Goal: Task Accomplishment & Management: Complete application form

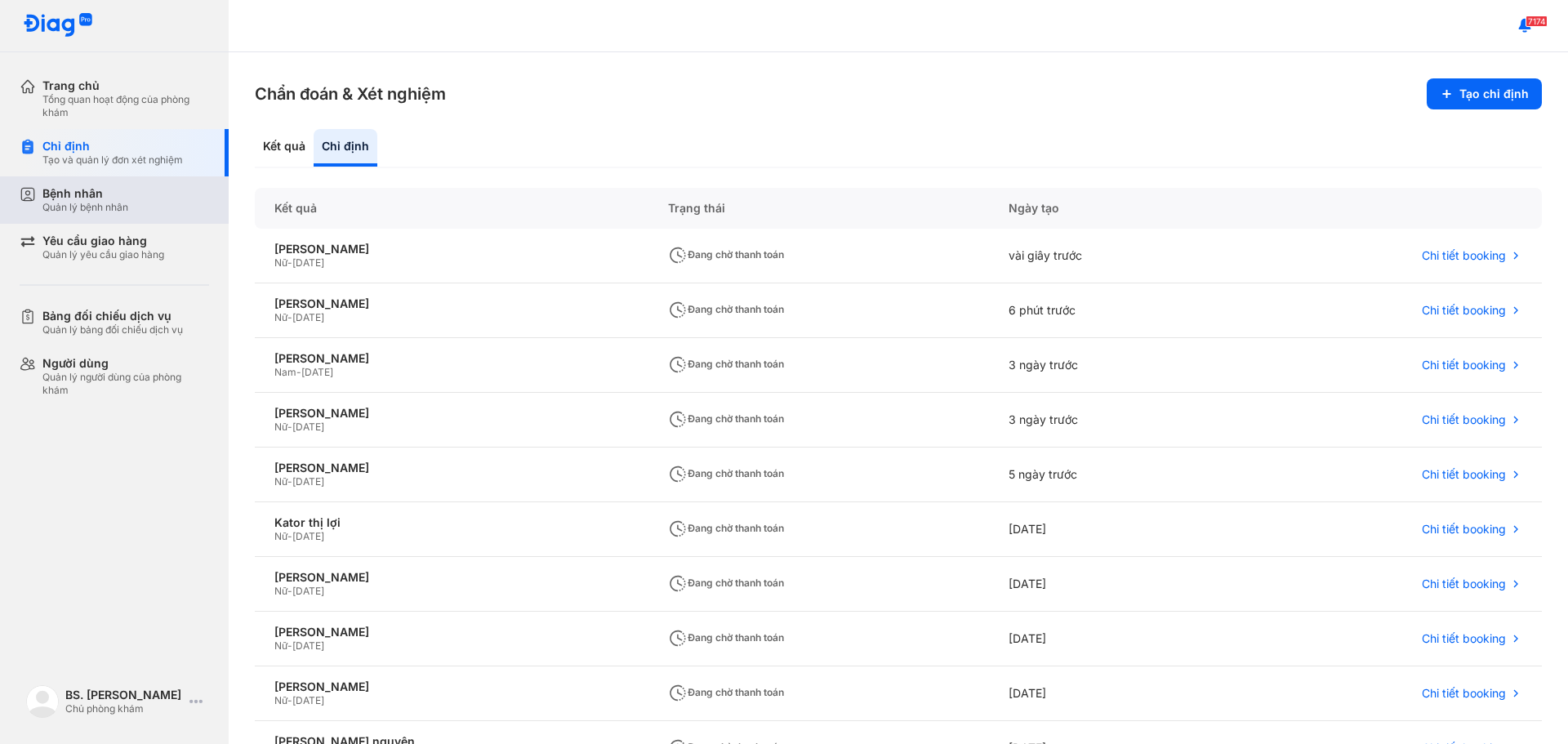
click at [82, 193] on div "Bệnh nhân" at bounding box center [85, 193] width 86 height 14
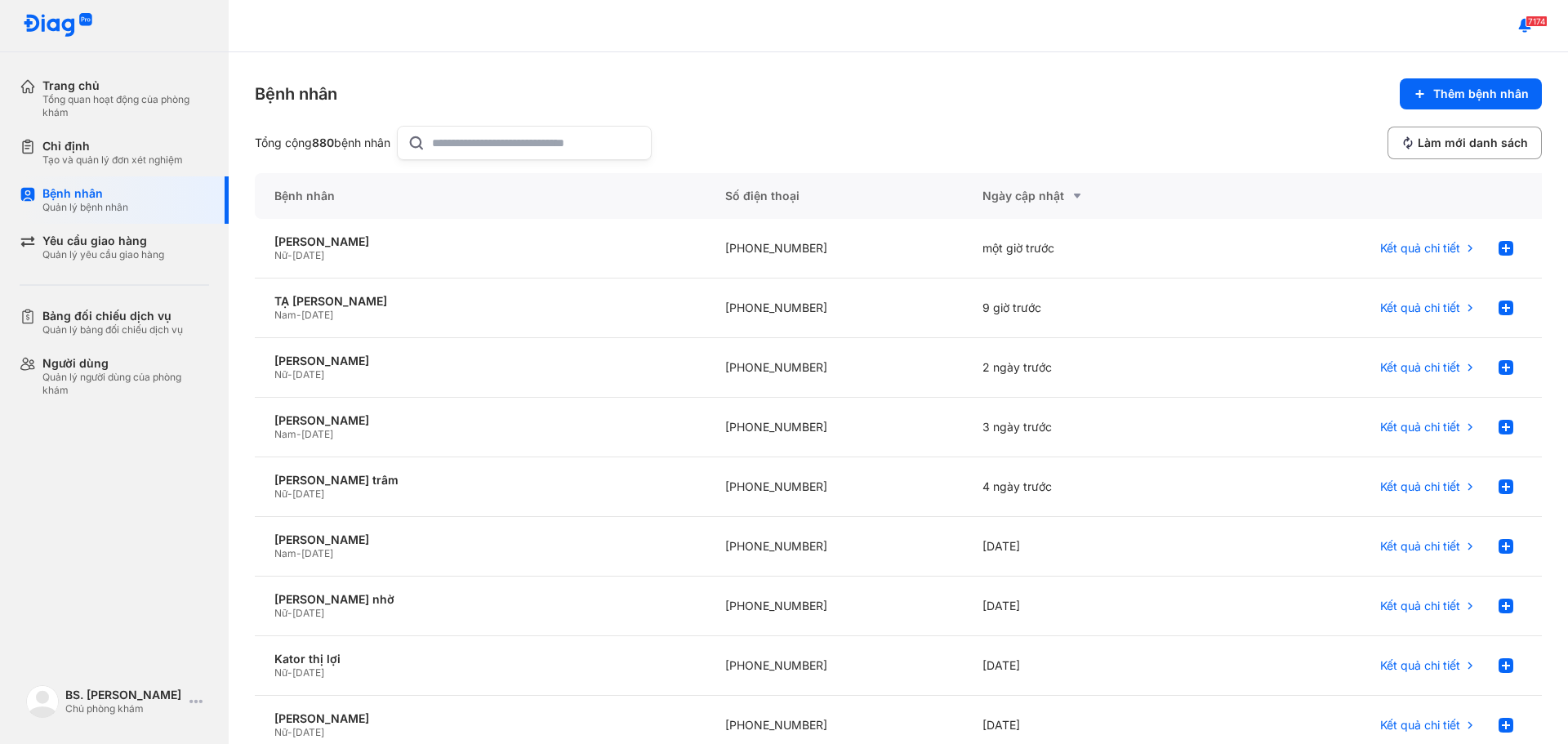
click at [473, 147] on input "text" at bounding box center [536, 142] width 209 height 33
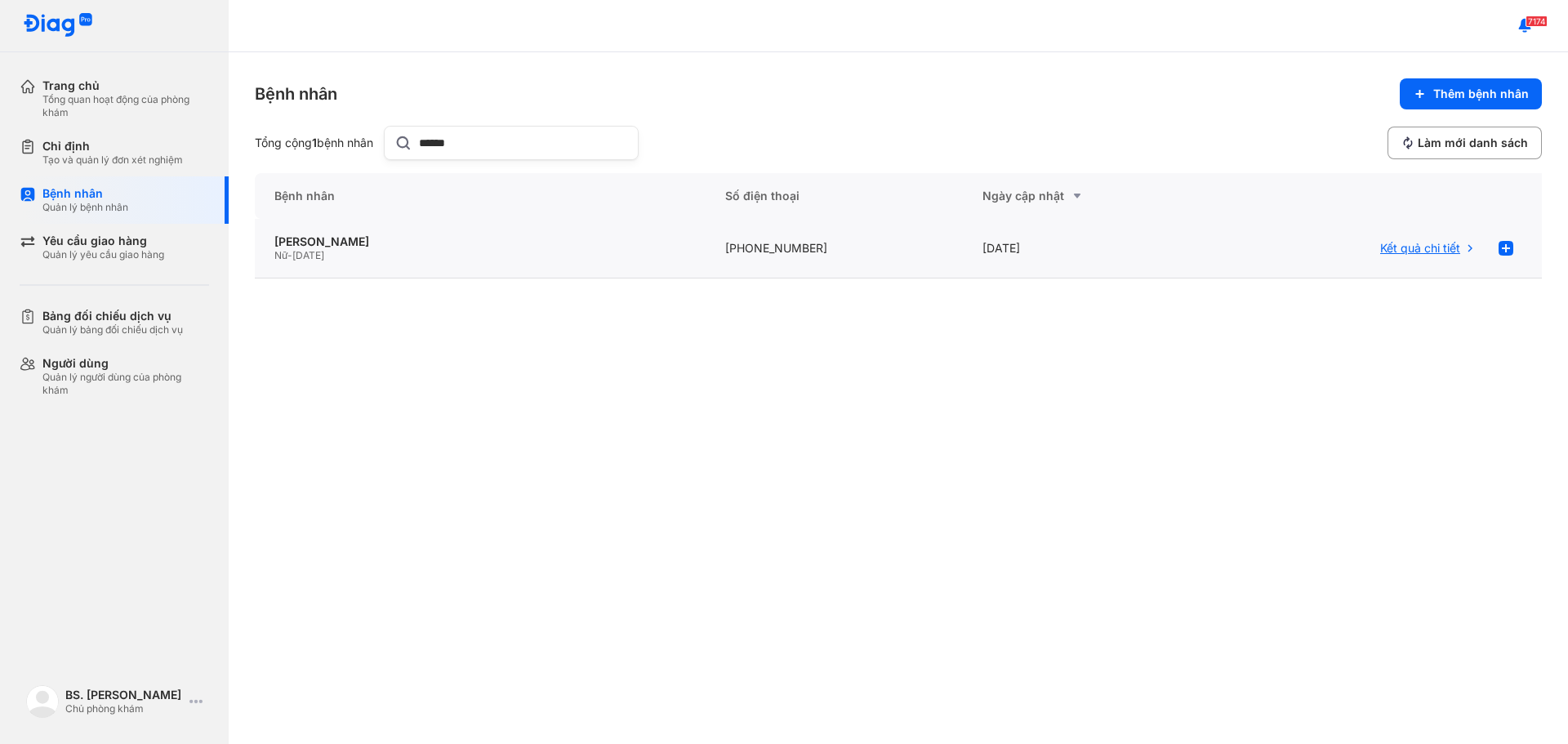
type input "******"
click at [1443, 250] on span "Kết quả chi tiết" at bounding box center [1420, 248] width 80 height 14
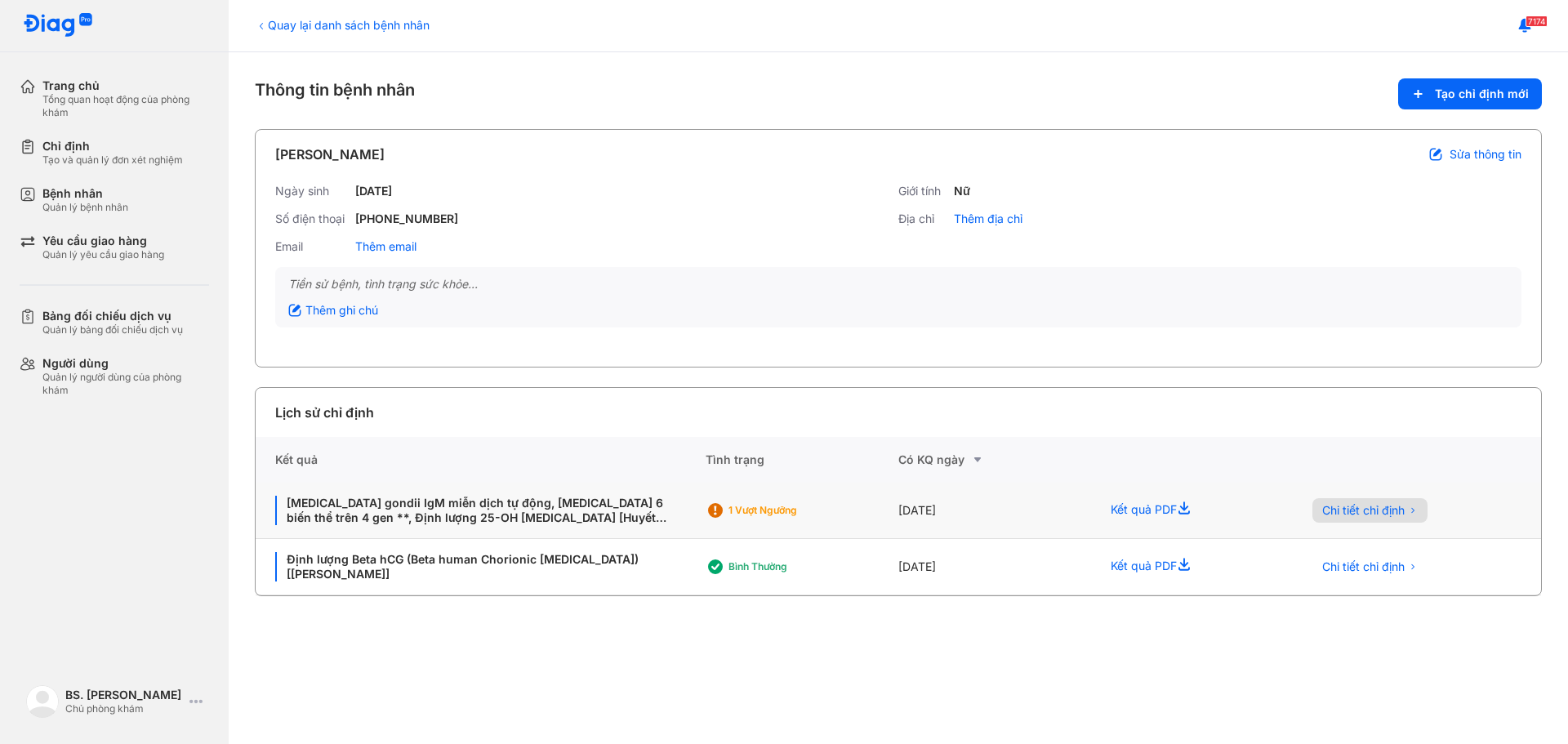
click at [1363, 506] on span "Chi tiết chỉ định" at bounding box center [1363, 510] width 82 height 14
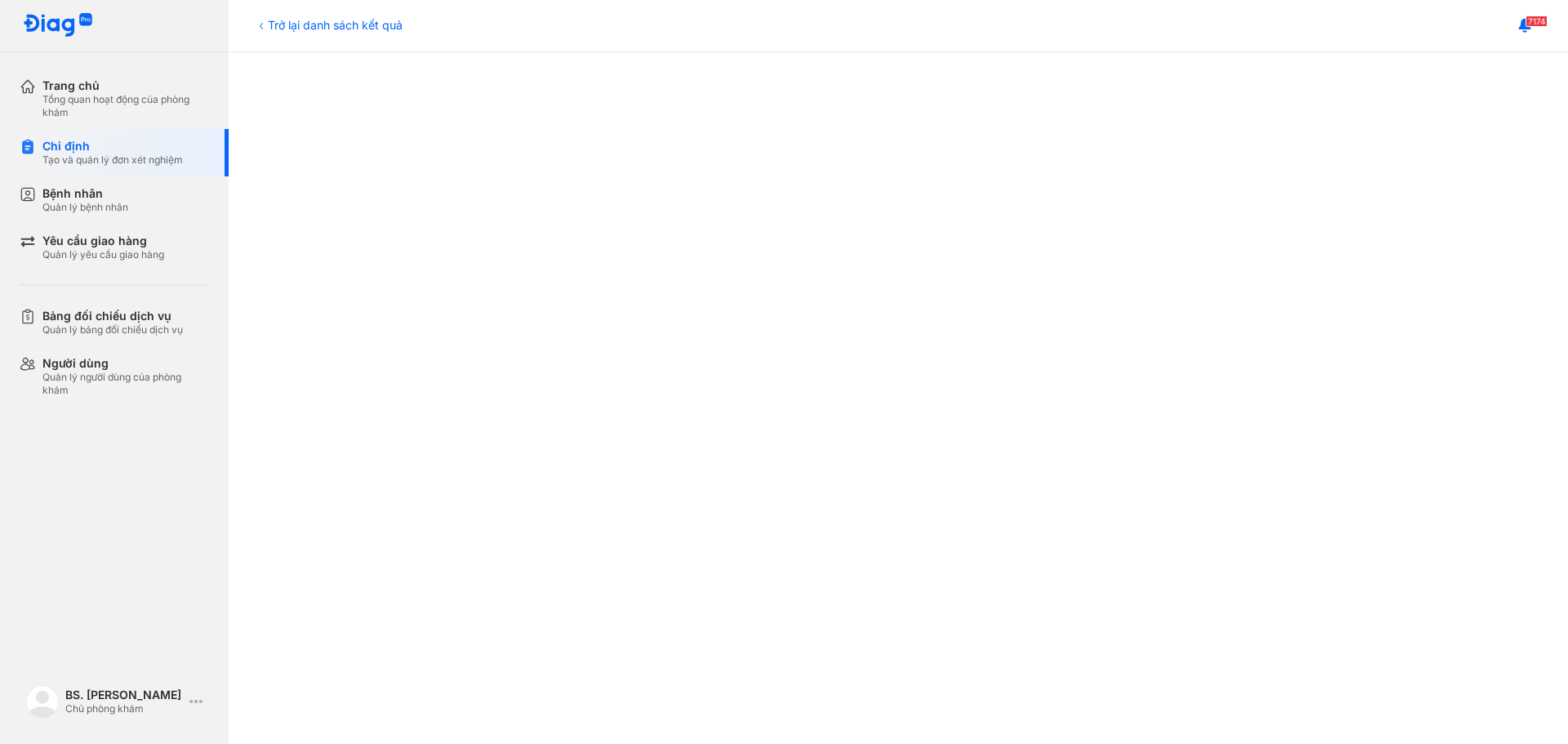
scroll to position [817, 0]
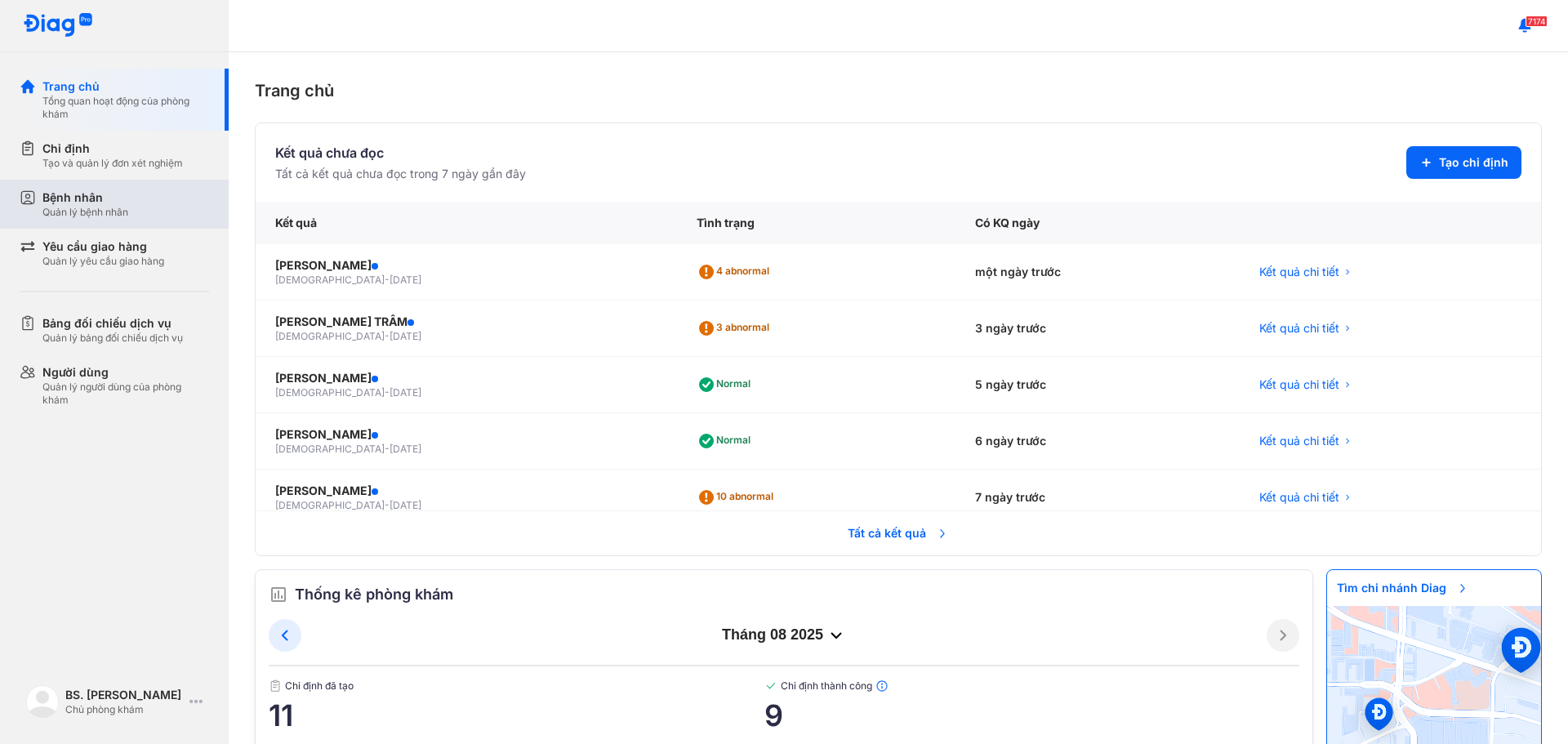
click at [76, 189] on div "Bệnh nhân" at bounding box center [85, 197] width 86 height 16
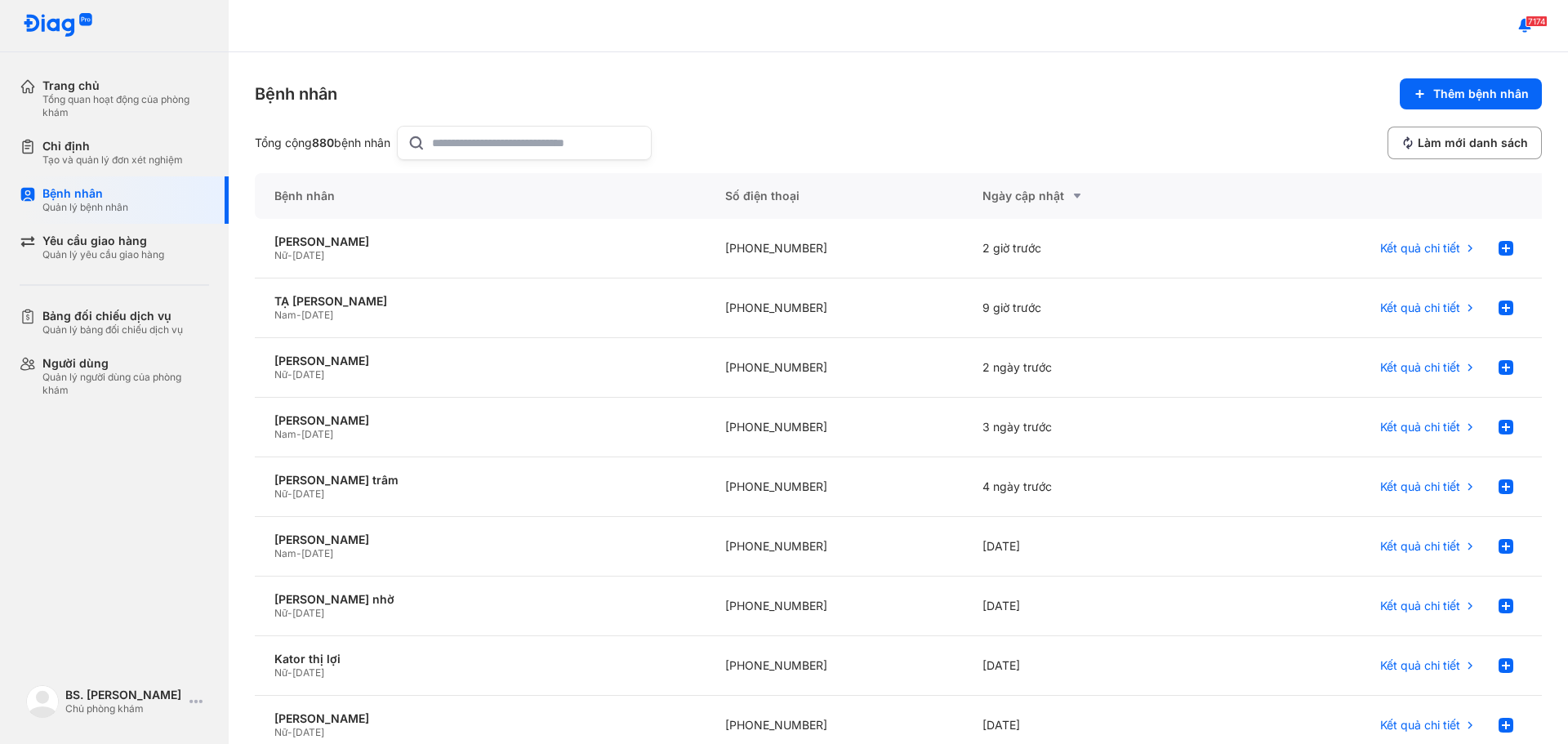
click at [467, 141] on input "text" at bounding box center [536, 142] width 209 height 33
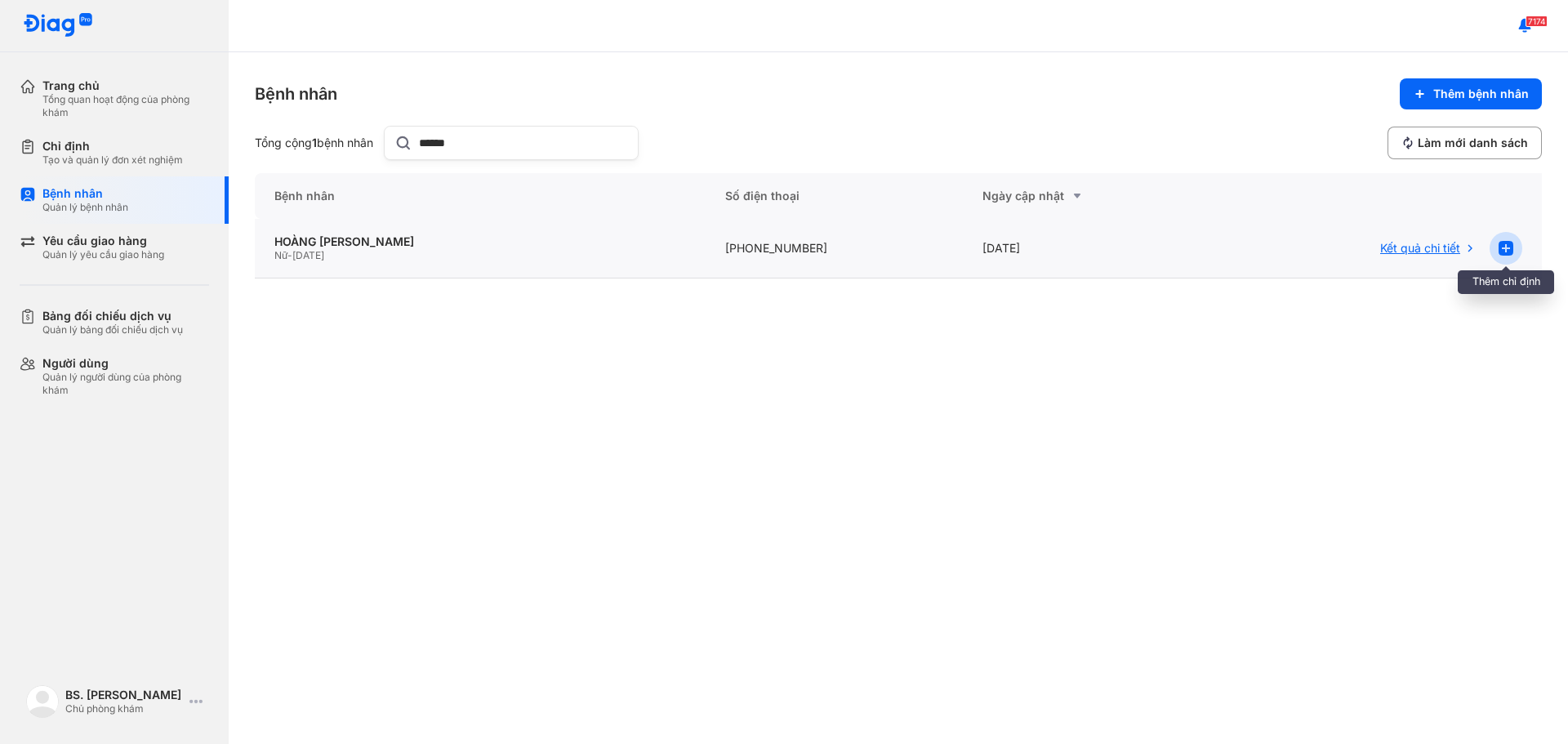
type input "******"
click at [1503, 251] on use at bounding box center [1505, 248] width 14 height 14
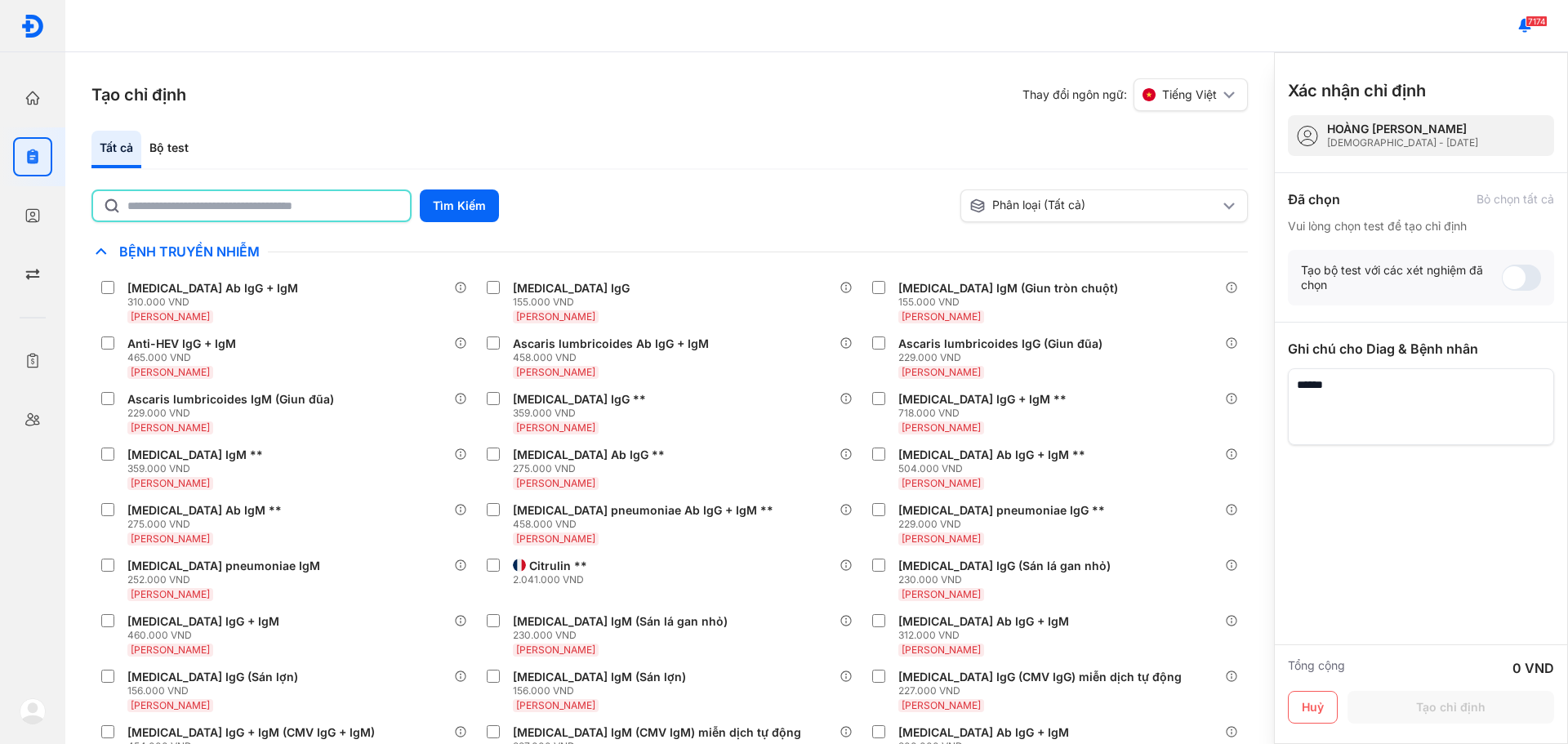
click at [281, 213] on input "text" at bounding box center [263, 206] width 272 height 30
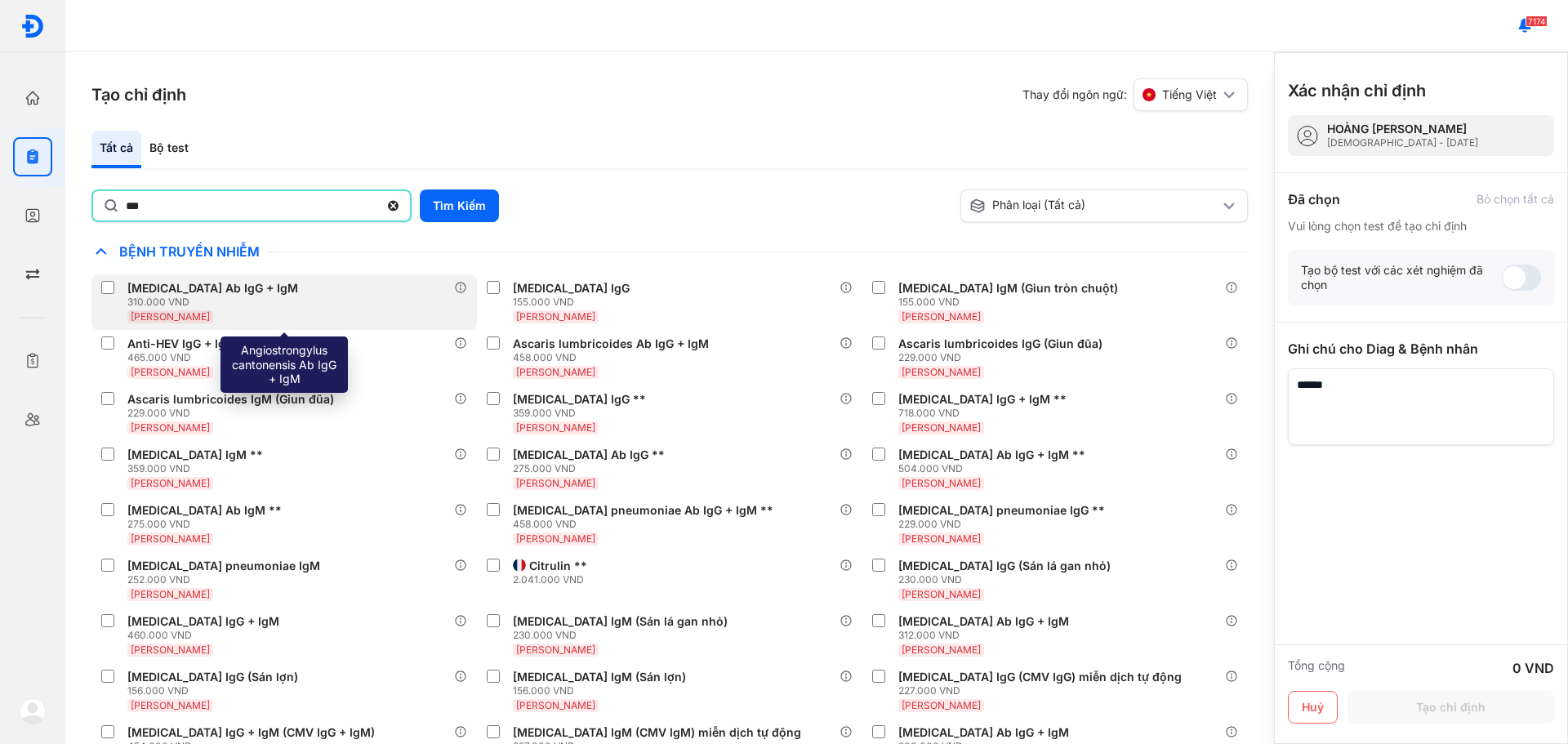
type input "***"
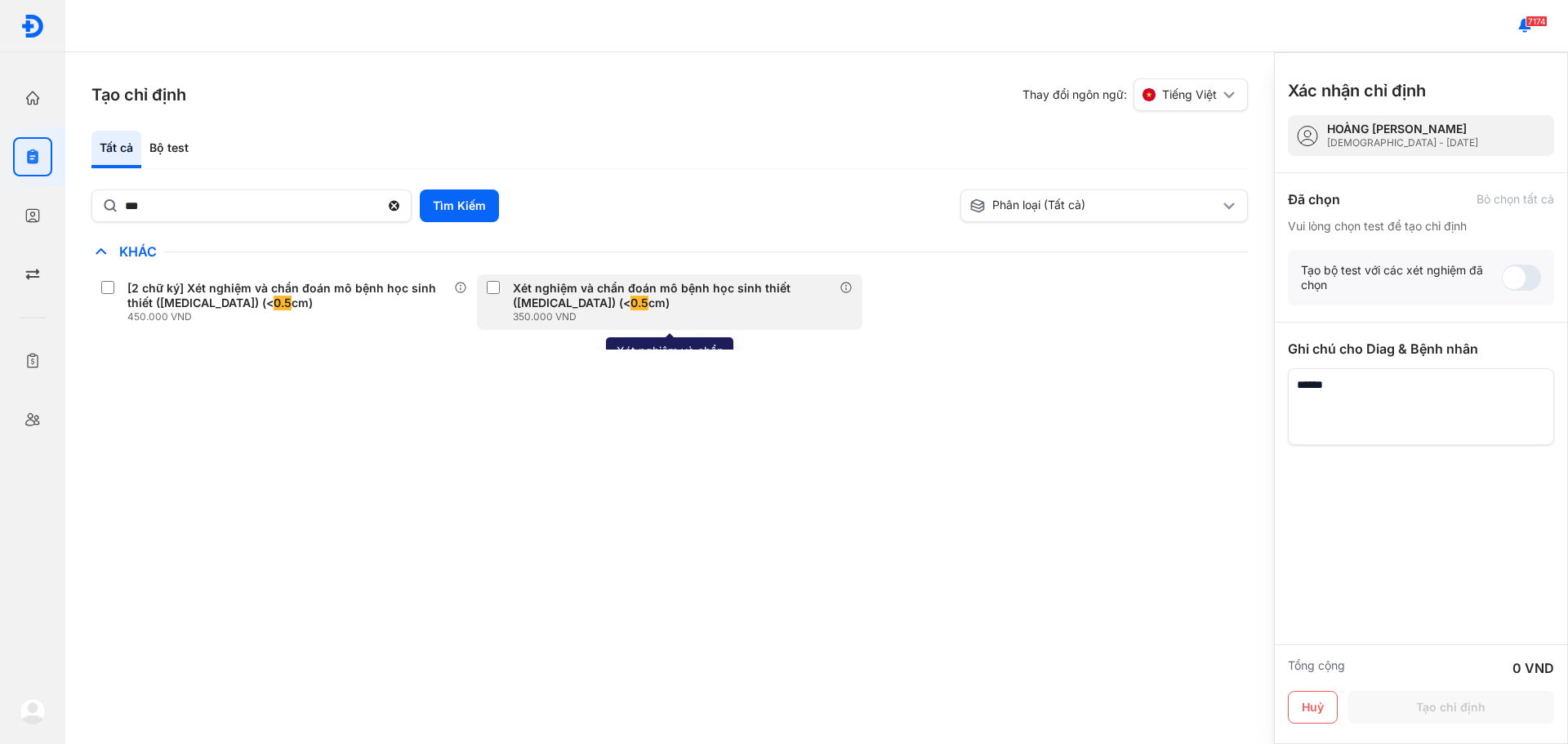
click at [554, 281] on div "Xét nghiệm và chẩn đoán mô bệnh học sinh thiết (biopsy) (< 0.5 cm)" at bounding box center [672, 295] width 320 height 30
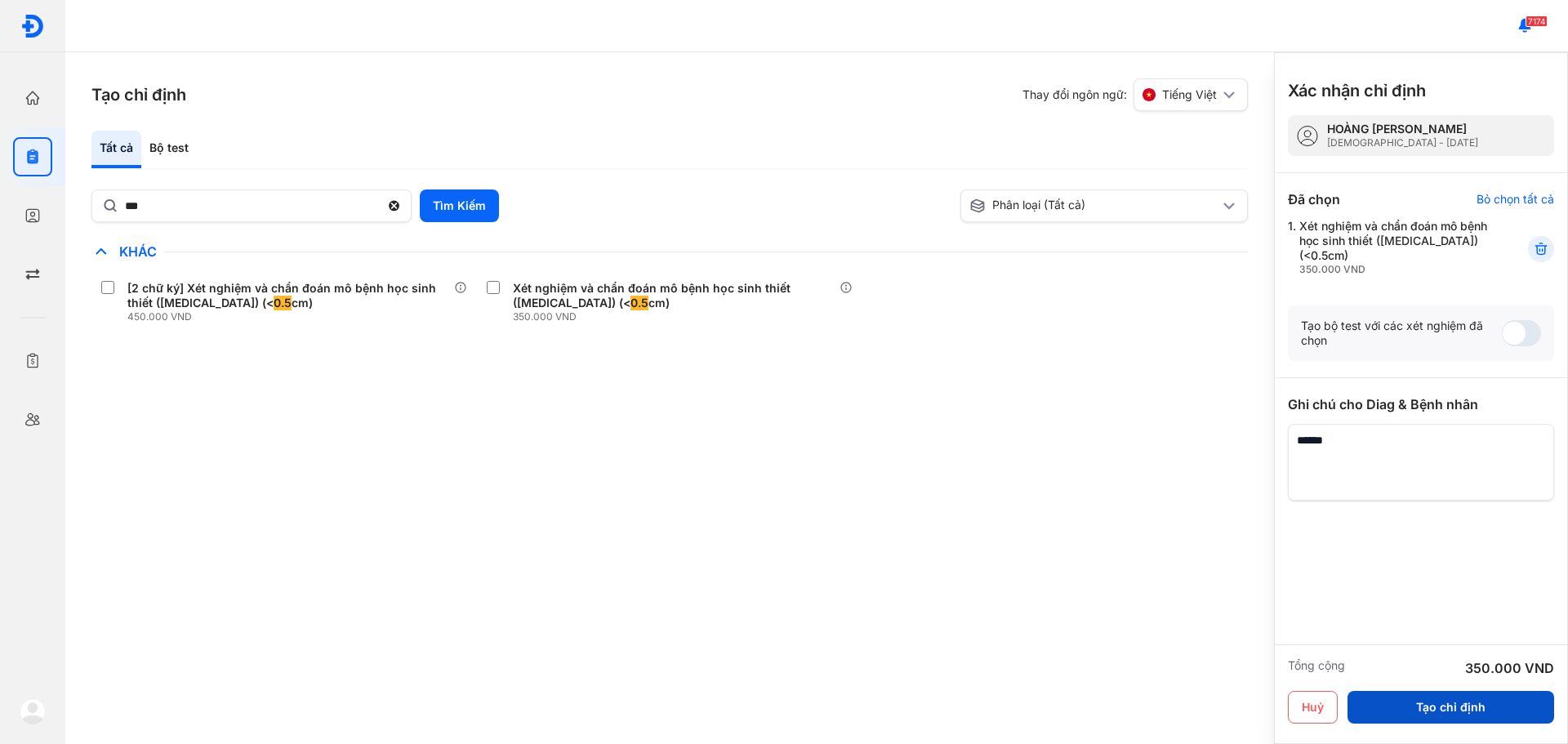
click at [1426, 707] on button "Tạo chỉ định" at bounding box center [1450, 708] width 207 height 33
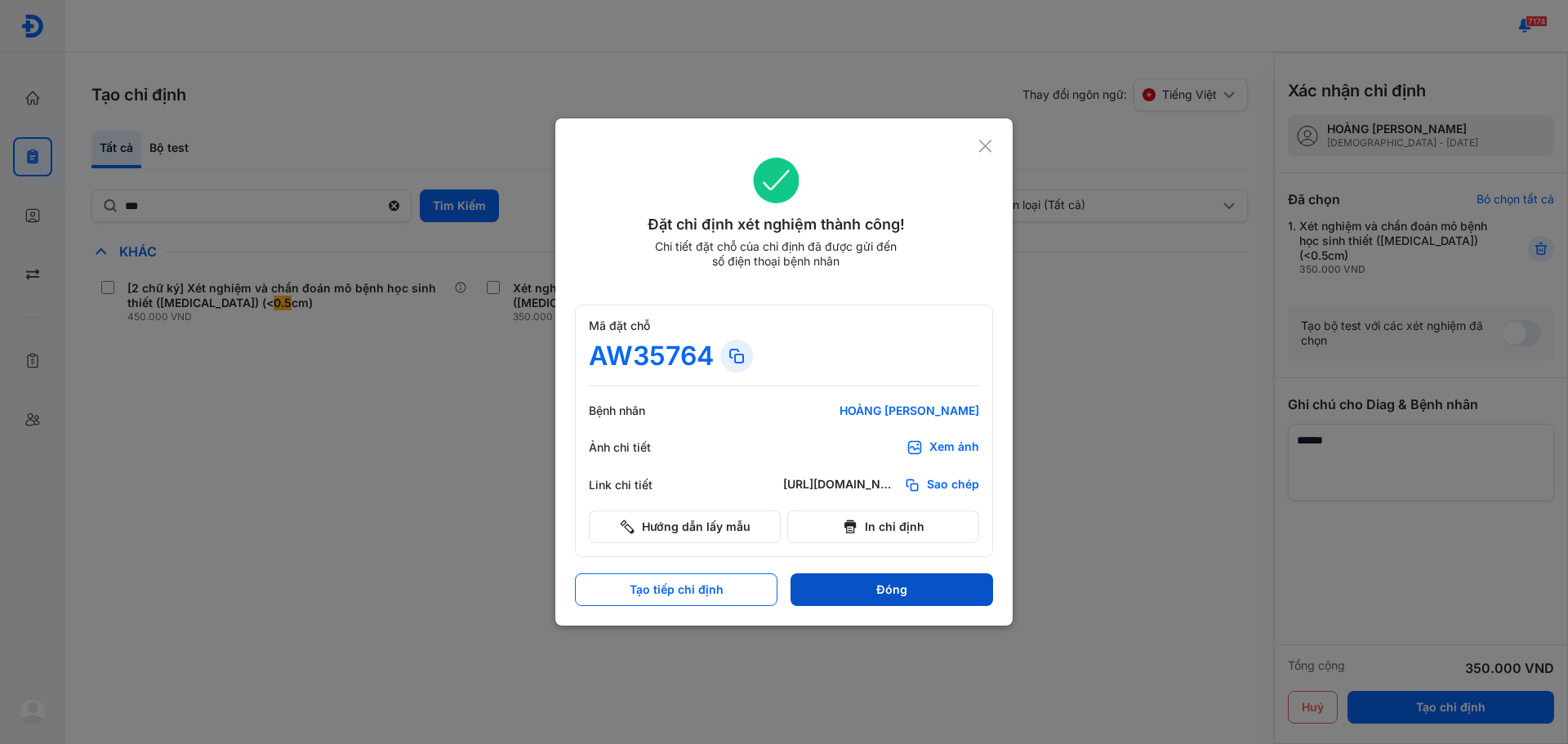
click at [841, 593] on button "Đóng" at bounding box center [892, 590] width 203 height 33
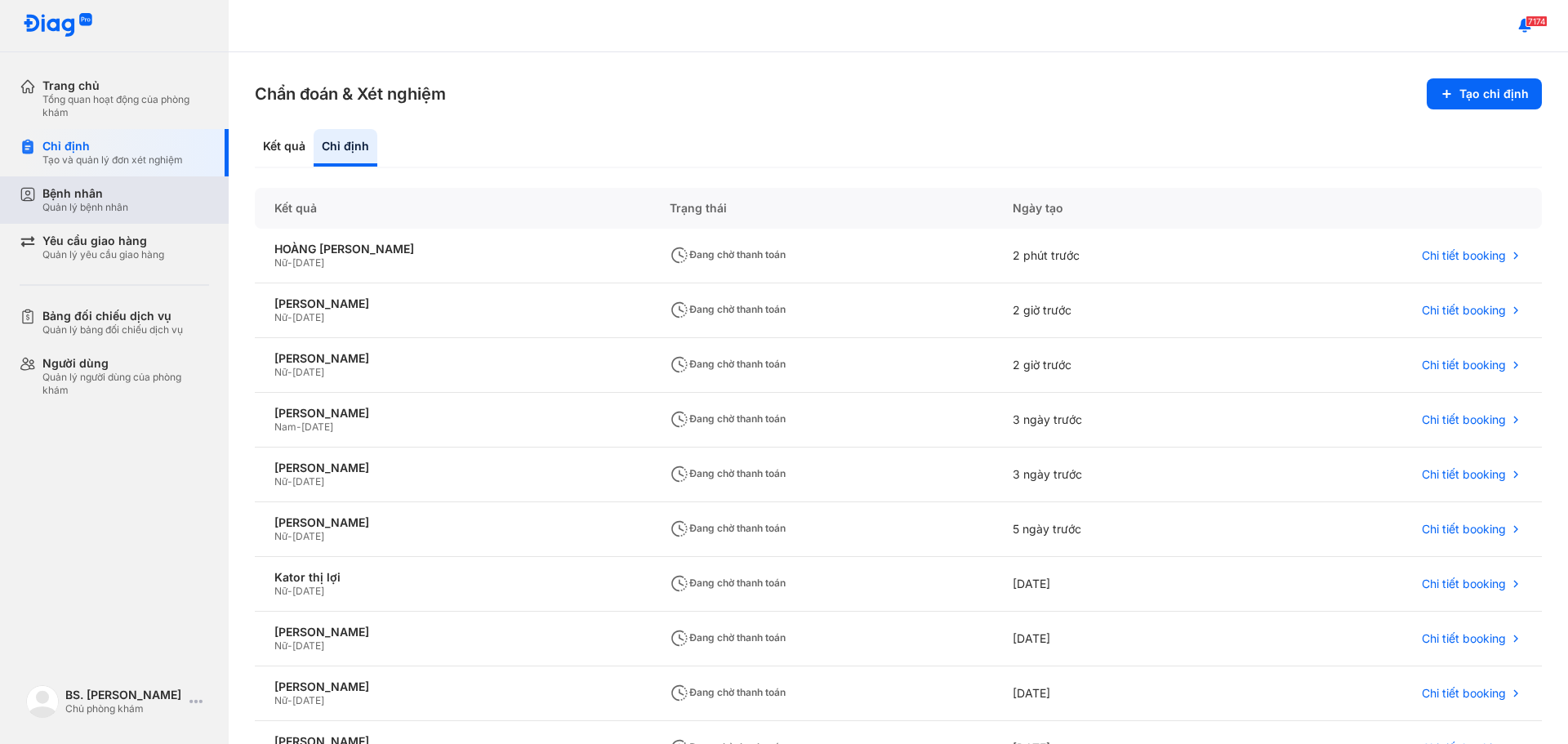
click at [107, 202] on div "Quản lý bệnh nhân" at bounding box center [85, 208] width 86 height 13
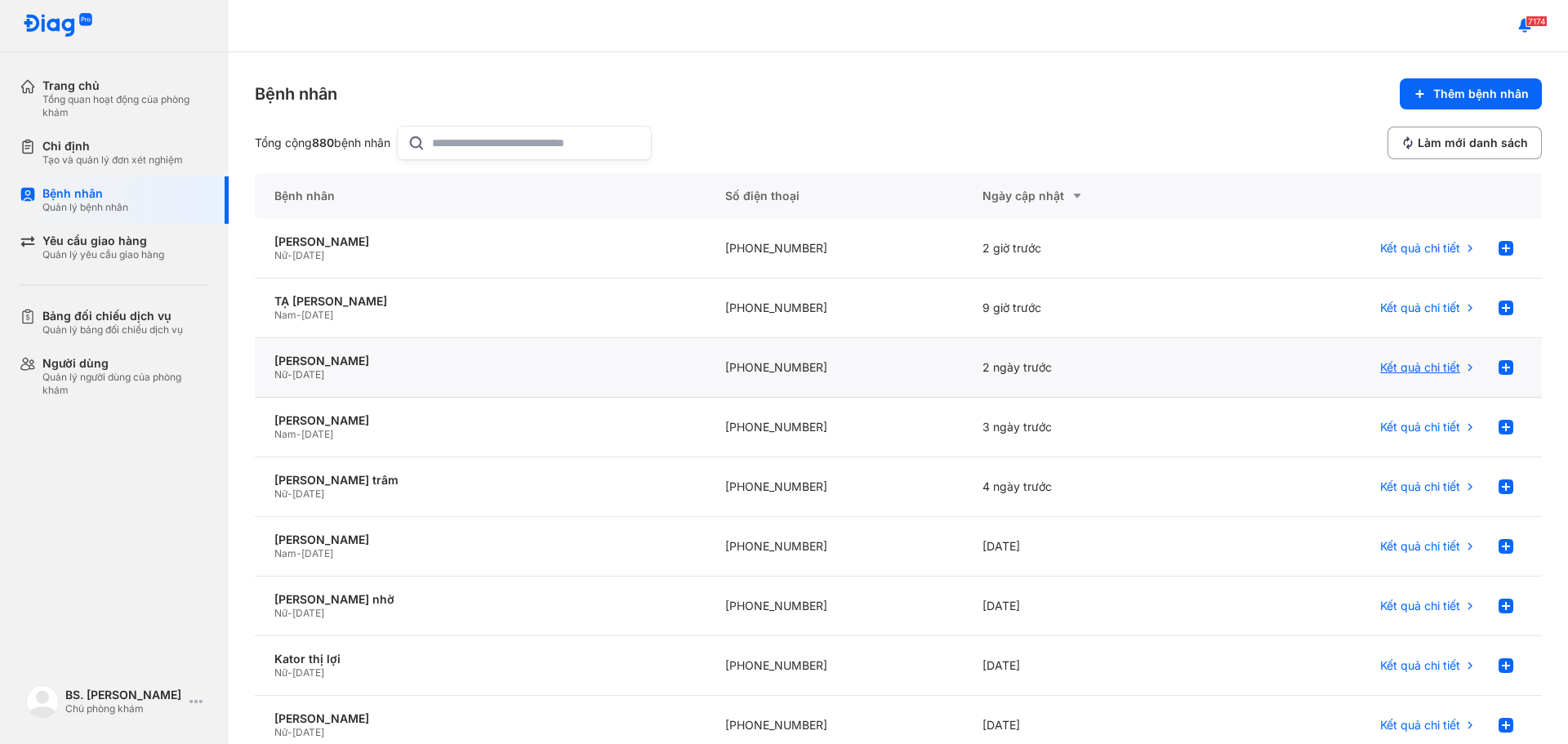
click at [1380, 360] on div "Kết quả chi tiết" at bounding box center [1427, 367] width 97 height 33
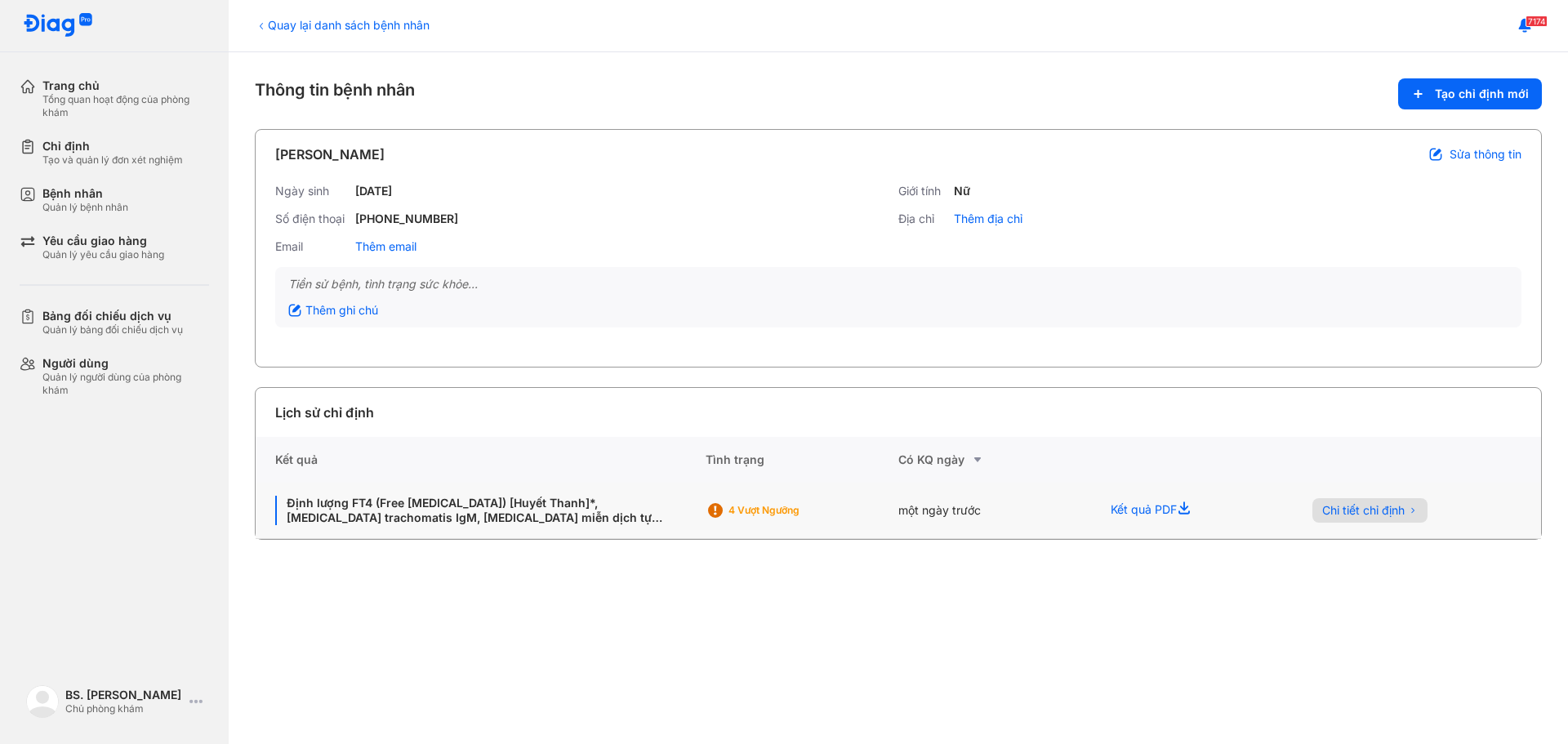
click at [1336, 504] on button "Chi tiết chỉ định" at bounding box center [1370, 511] width 115 height 25
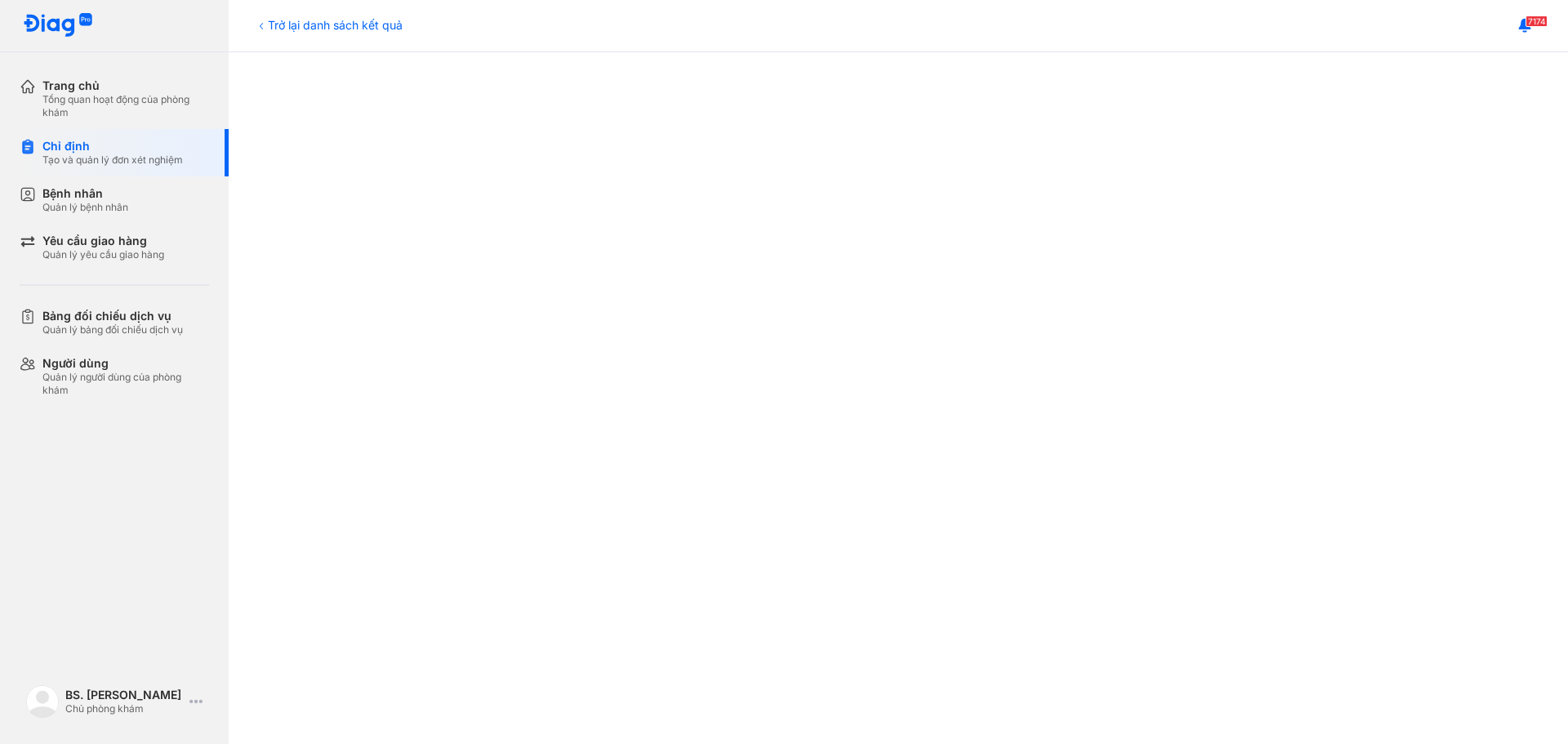
scroll to position [748, 0]
